Goal: Entertainment & Leisure: Consume media (video, audio)

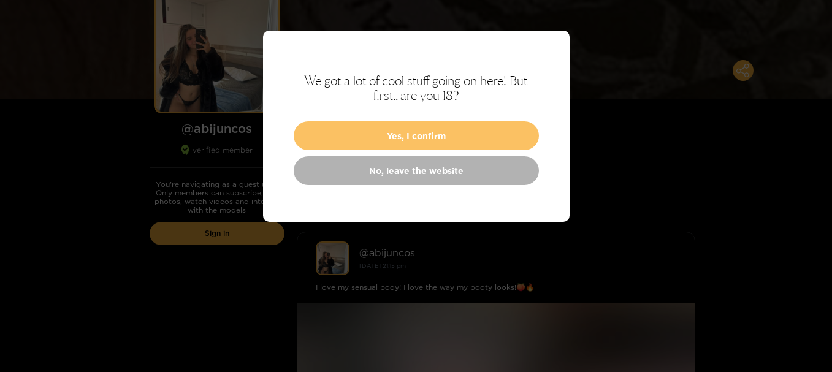
click at [505, 141] on button "Yes, I confirm" at bounding box center [416, 135] width 245 height 29
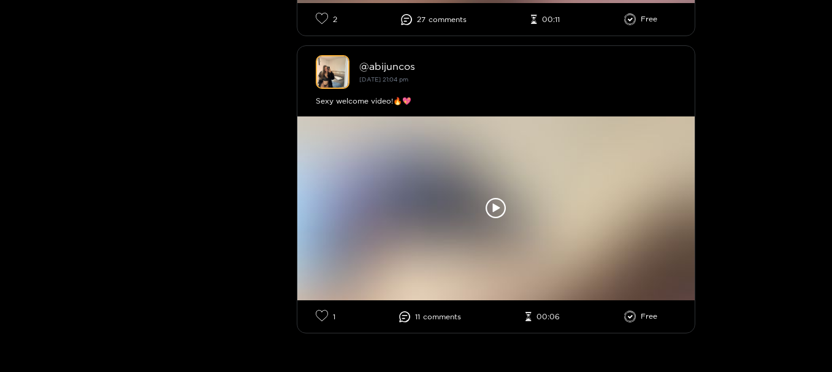
scroll to position [613, 0]
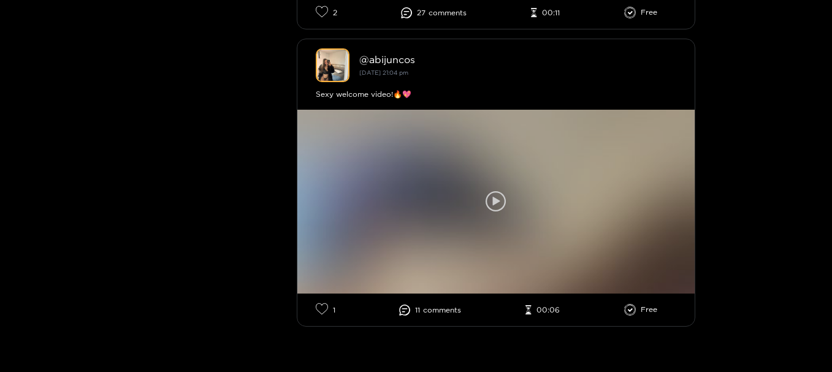
click at [494, 194] on icon at bounding box center [496, 201] width 21 height 21
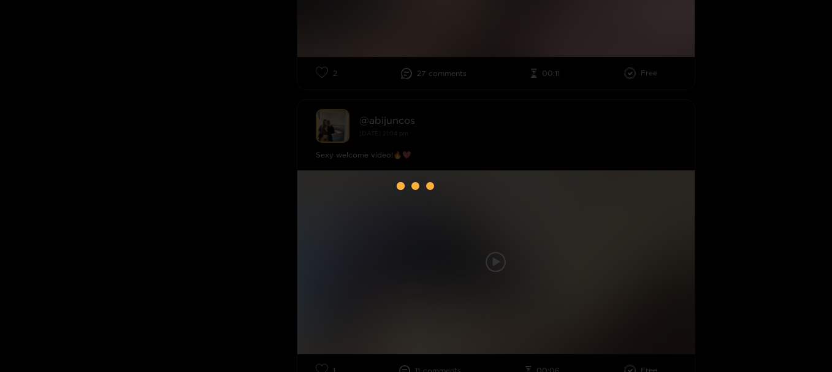
scroll to position [552, 0]
click at [404, 171] on div at bounding box center [416, 186] width 49 height 49
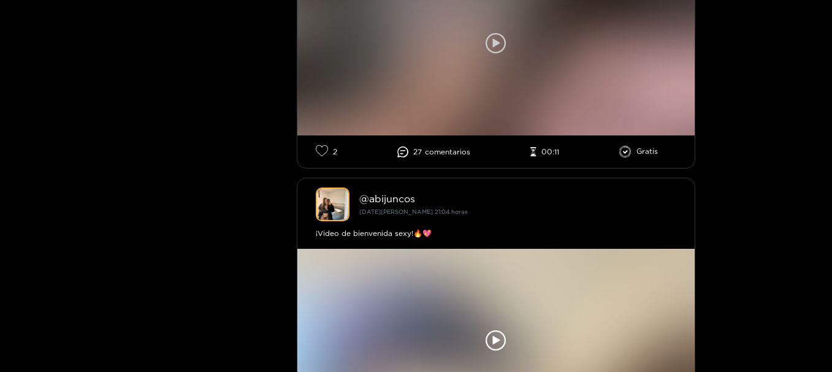
scroll to position [553, 0]
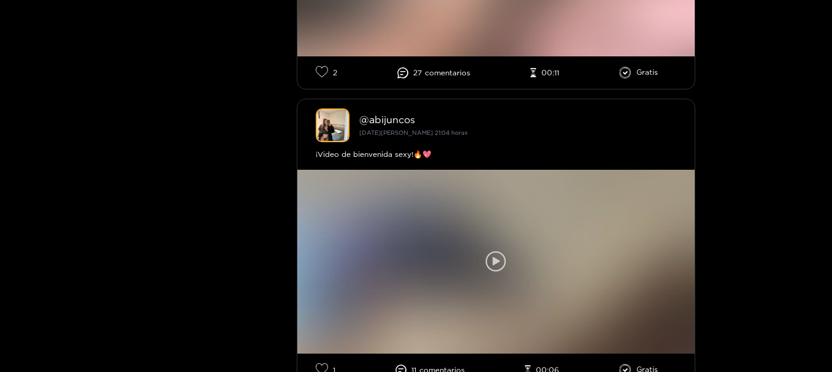
click at [499, 264] on icon at bounding box center [496, 261] width 21 height 21
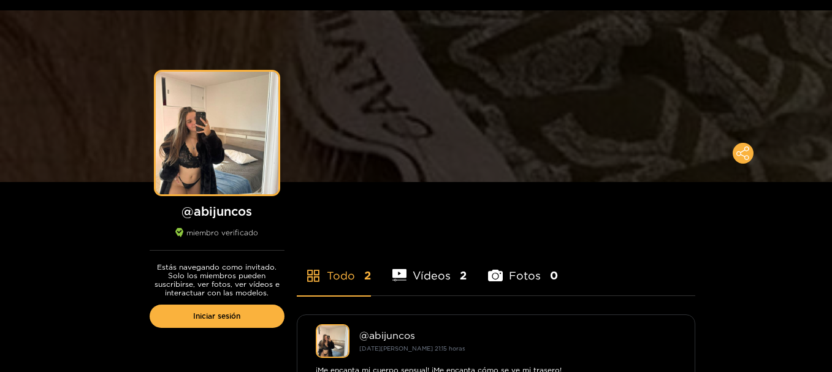
scroll to position [61, 0]
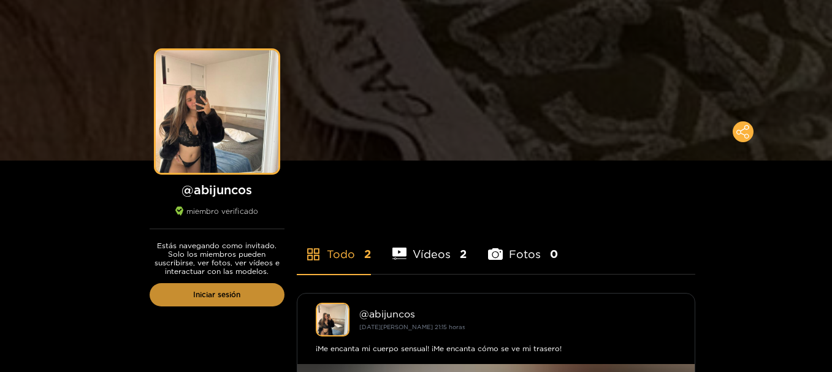
click at [251, 303] on link "Iniciar sesión" at bounding box center [217, 294] width 135 height 23
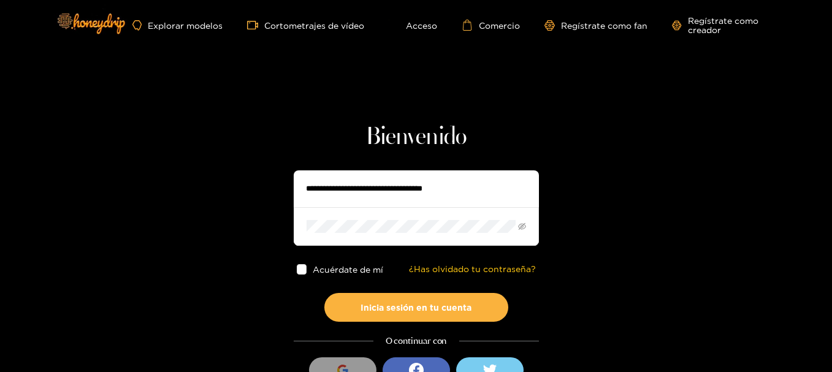
scroll to position [61, 0]
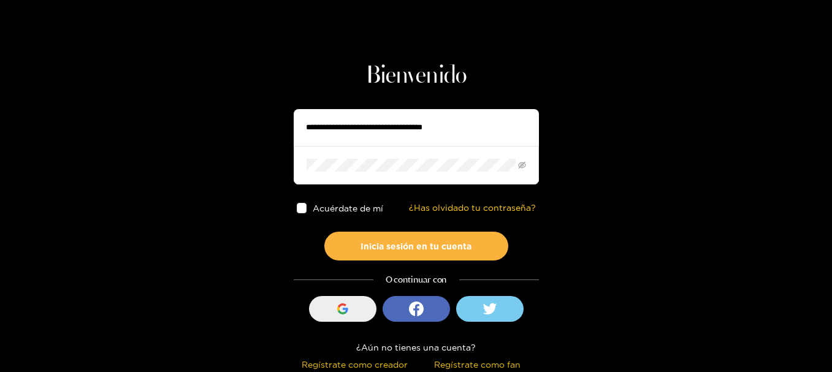
click at [351, 314] on div "button" at bounding box center [342, 308] width 23 height 23
